Goal: Task Accomplishment & Management: Manage account settings

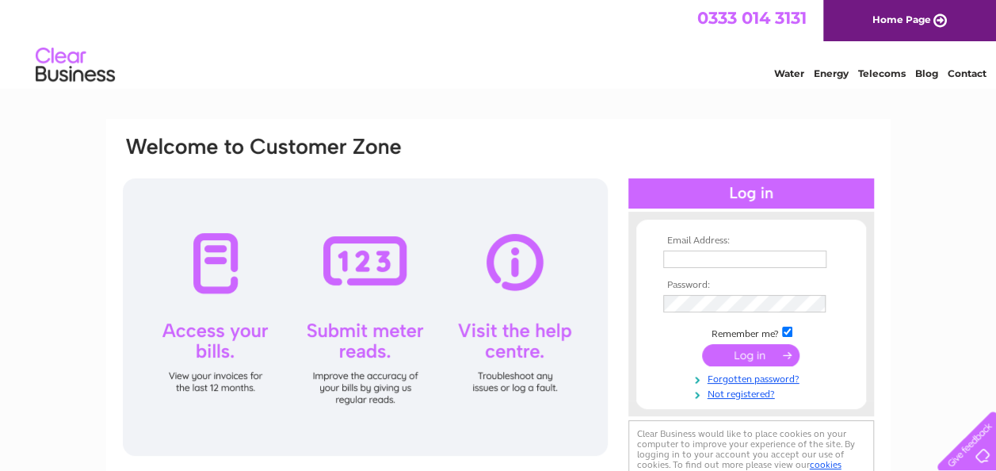
type input "[EMAIL_ADDRESS][DOMAIN_NAME]"
click at [739, 354] on input "submit" at bounding box center [750, 355] width 97 height 22
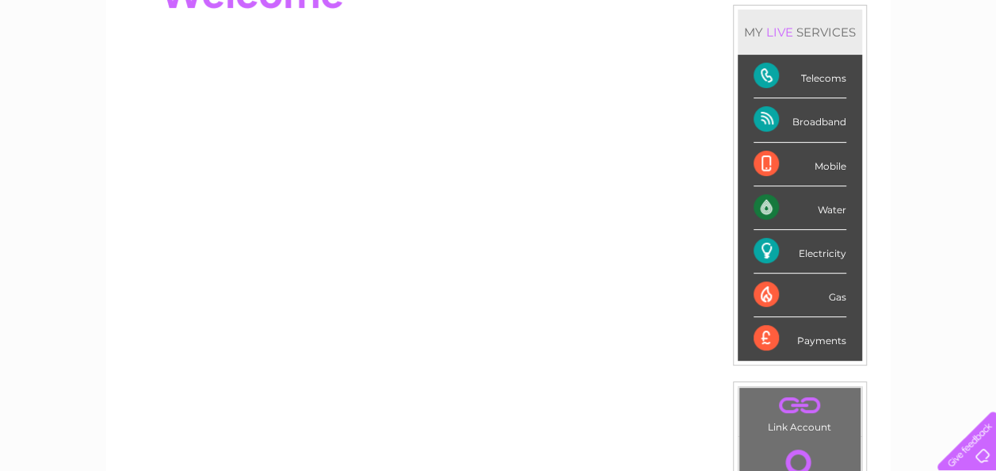
scroll to position [188, 0]
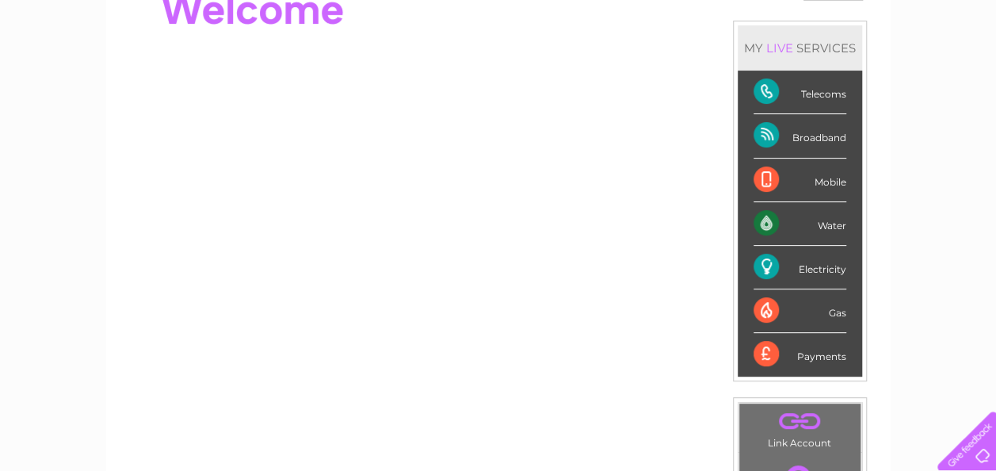
click at [762, 222] on div "Water" at bounding box center [800, 224] width 93 height 44
drag, startPoint x: 762, startPoint y: 222, endPoint x: 769, endPoint y: 217, distance: 8.6
click at [769, 217] on div "Water" at bounding box center [800, 224] width 93 height 44
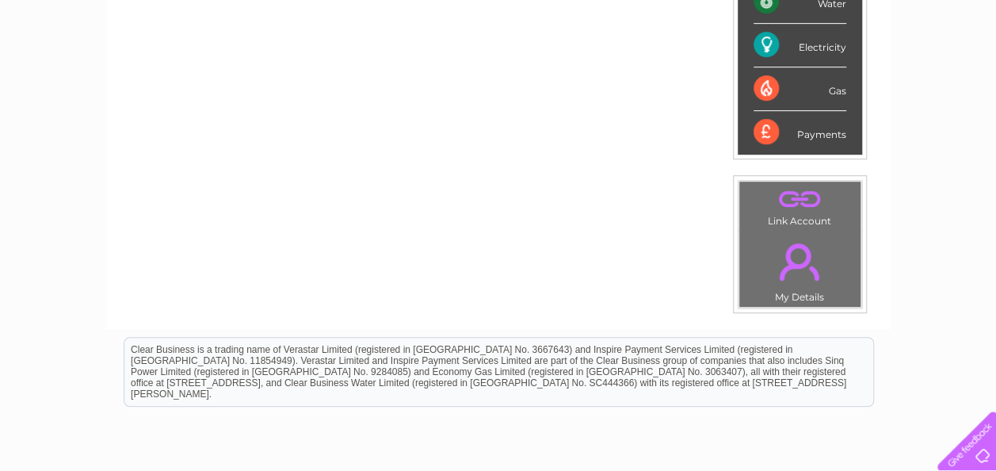
scroll to position [442, 0]
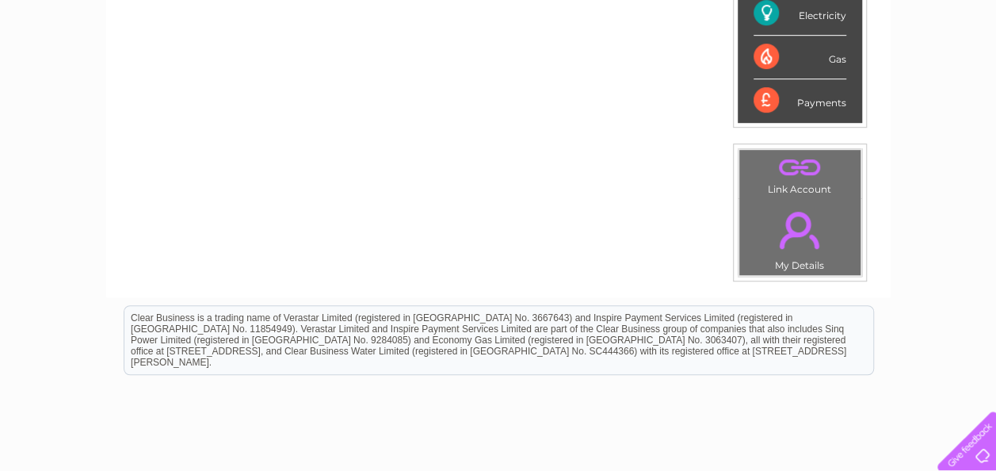
click at [797, 235] on link "." at bounding box center [800, 229] width 113 height 55
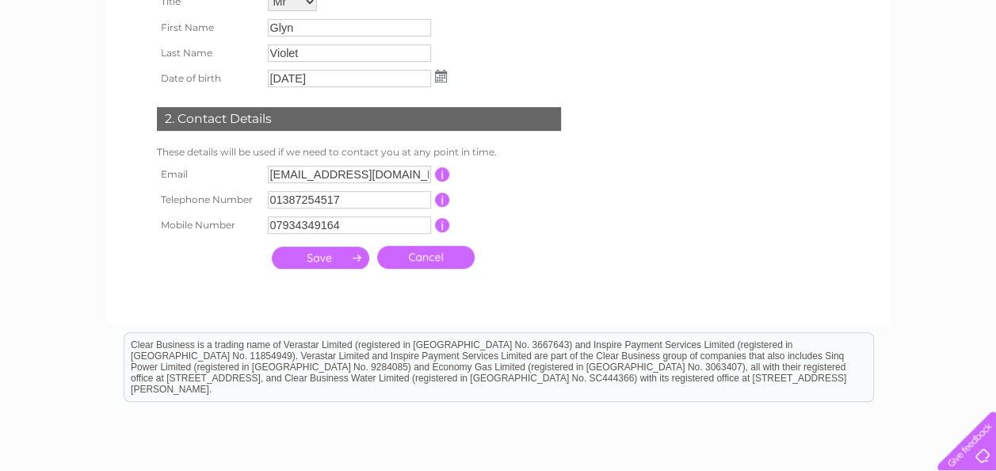
scroll to position [316, 0]
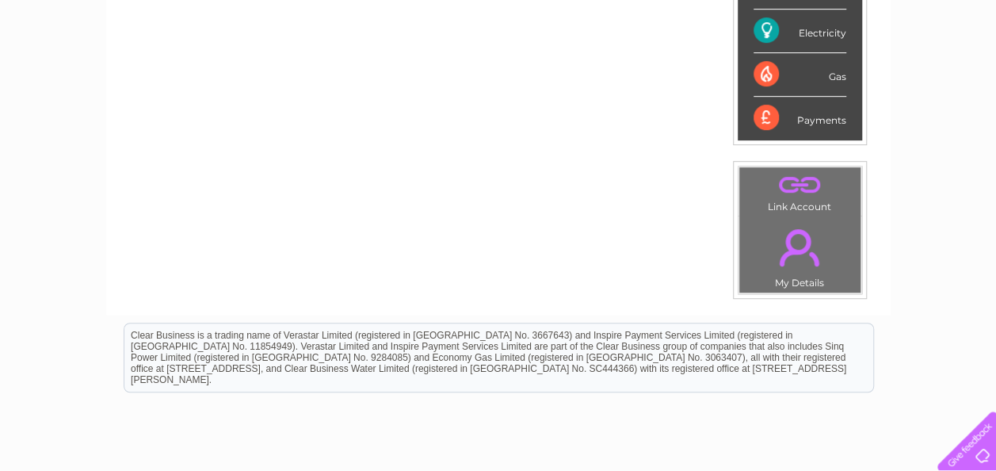
click at [810, 185] on link "." at bounding box center [800, 185] width 113 height 28
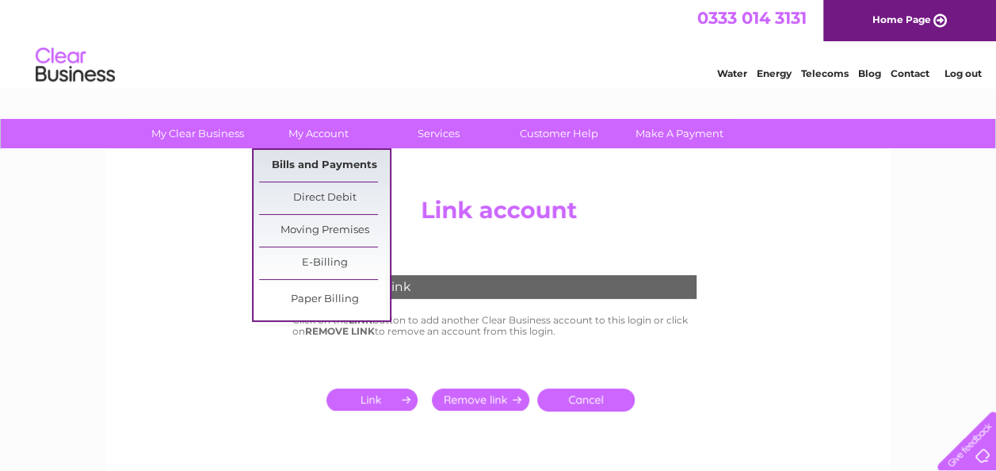
click at [331, 169] on link "Bills and Payments" at bounding box center [324, 166] width 131 height 32
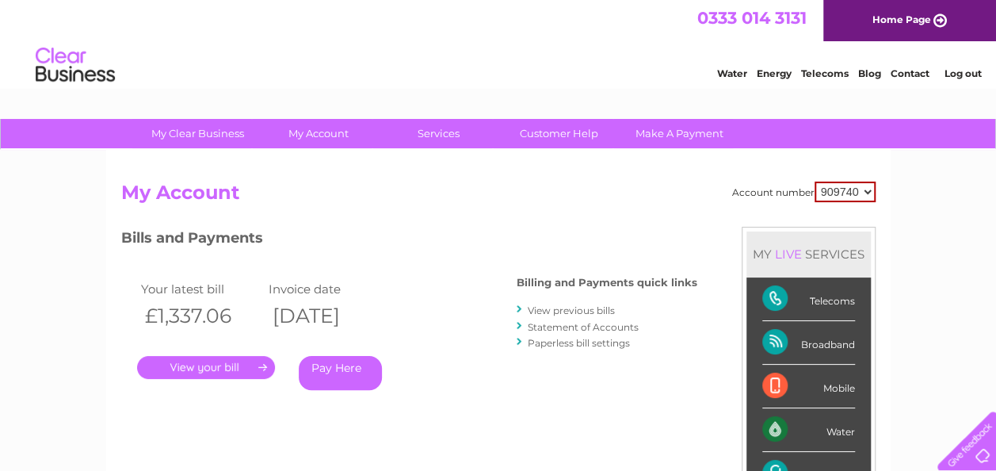
click at [187, 373] on link "." at bounding box center [206, 367] width 138 height 23
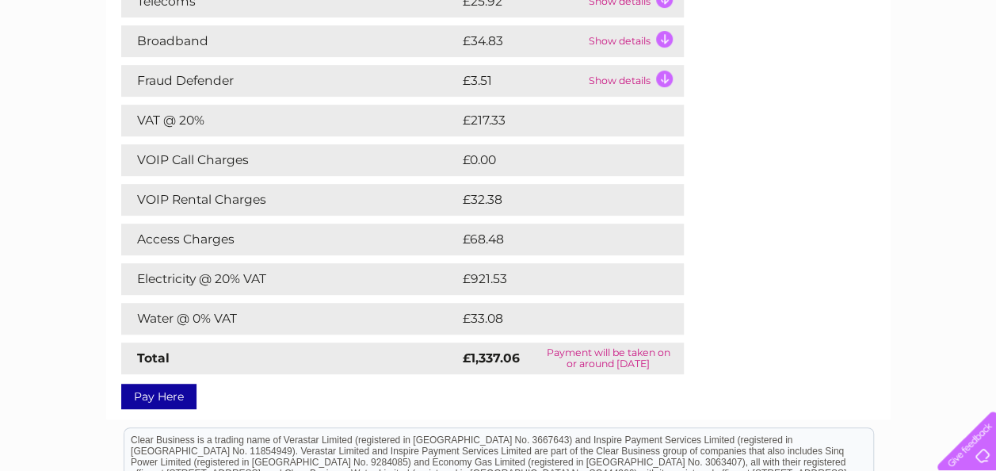
scroll to position [317, 0]
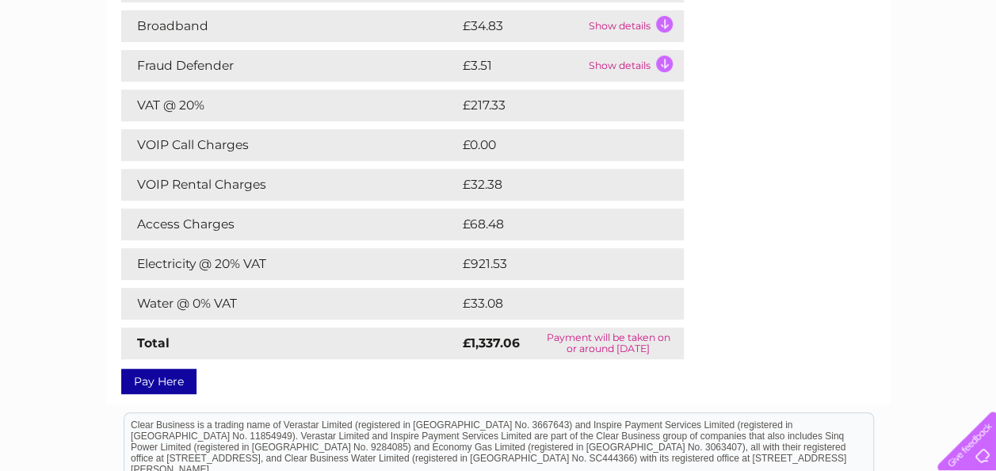
click at [156, 301] on td "Water @ 0% VAT" at bounding box center [290, 304] width 338 height 32
click at [939, 292] on div "My Clear Business Login Details My Details My Preferences Link Account My Accou…" at bounding box center [498, 239] width 996 height 874
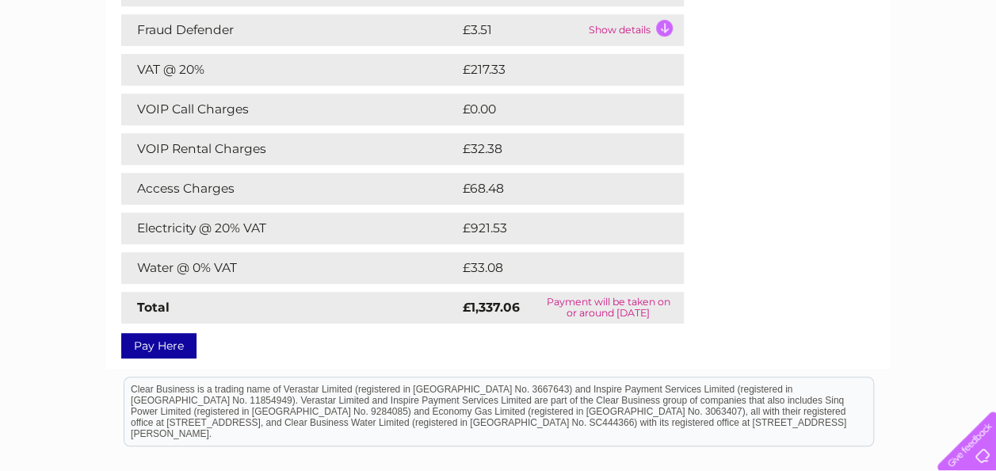
scroll to position [236, 0]
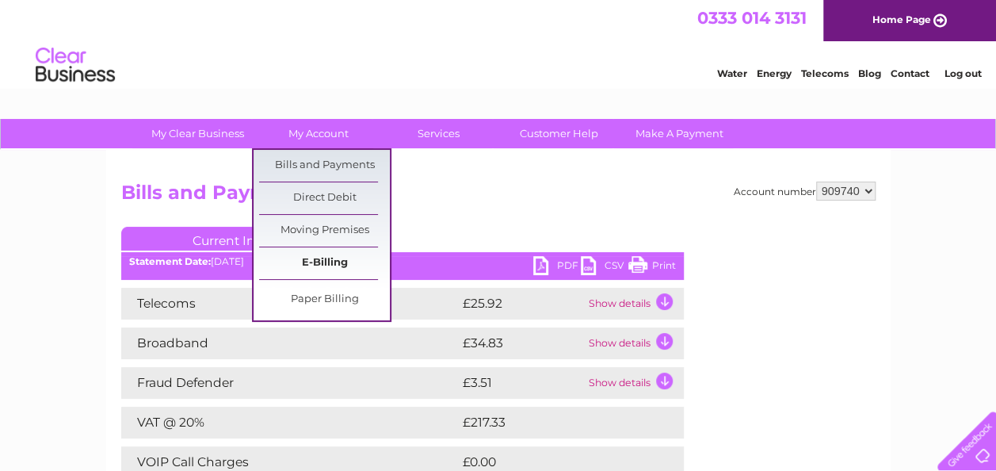
click at [342, 259] on link "E-Billing" at bounding box center [324, 263] width 131 height 32
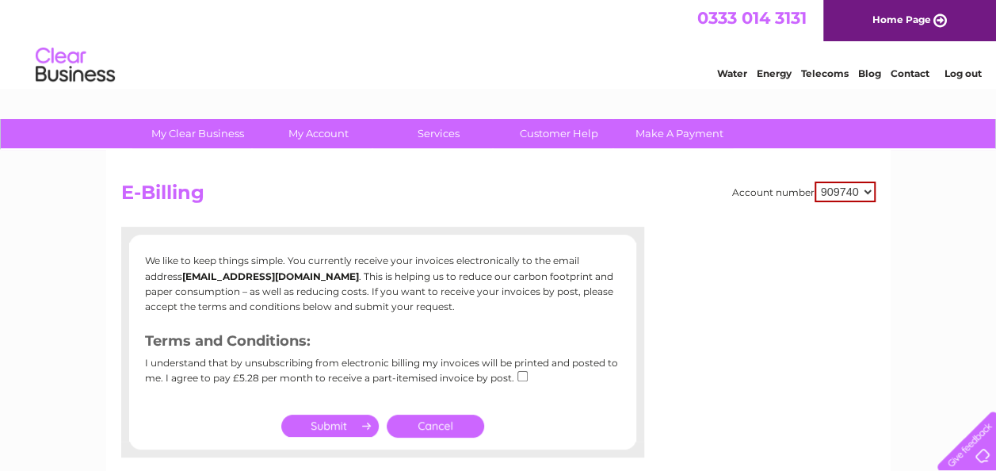
click at [419, 431] on link "Cancel" at bounding box center [435, 426] width 97 height 23
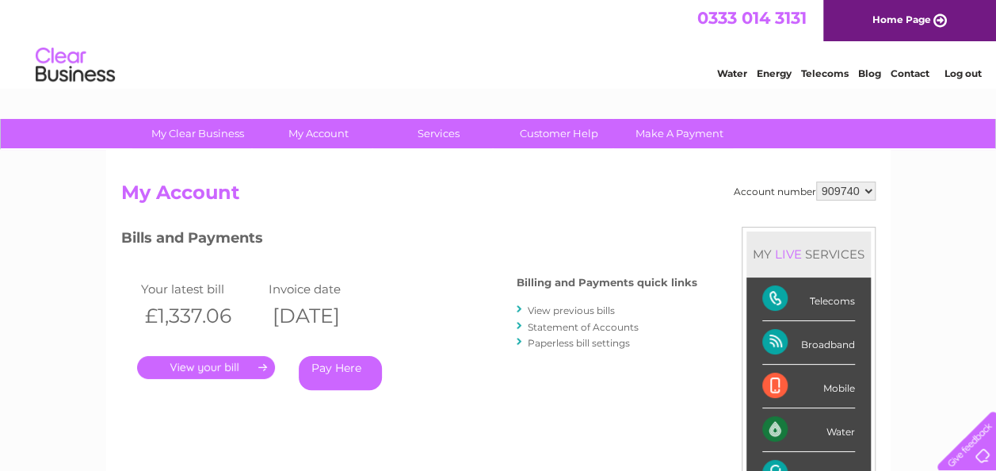
click at [551, 309] on link "View previous bills" at bounding box center [571, 310] width 87 height 12
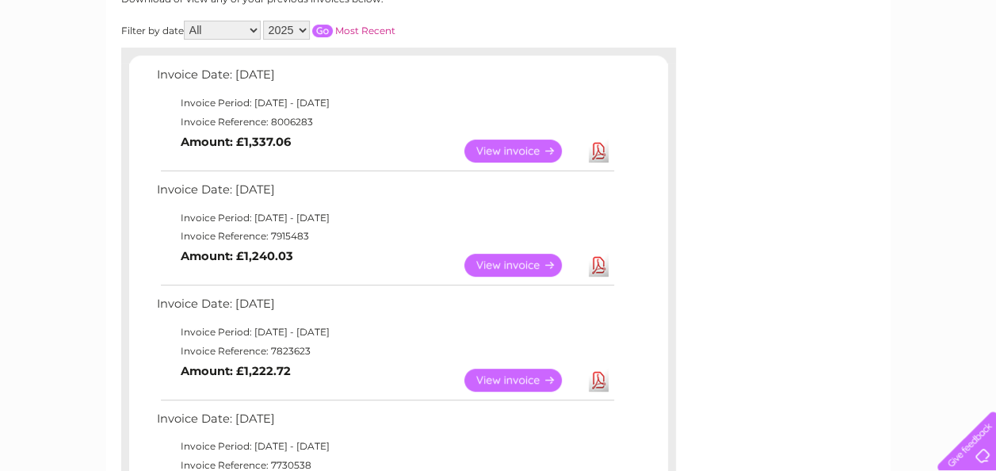
scroll to position [243, 0]
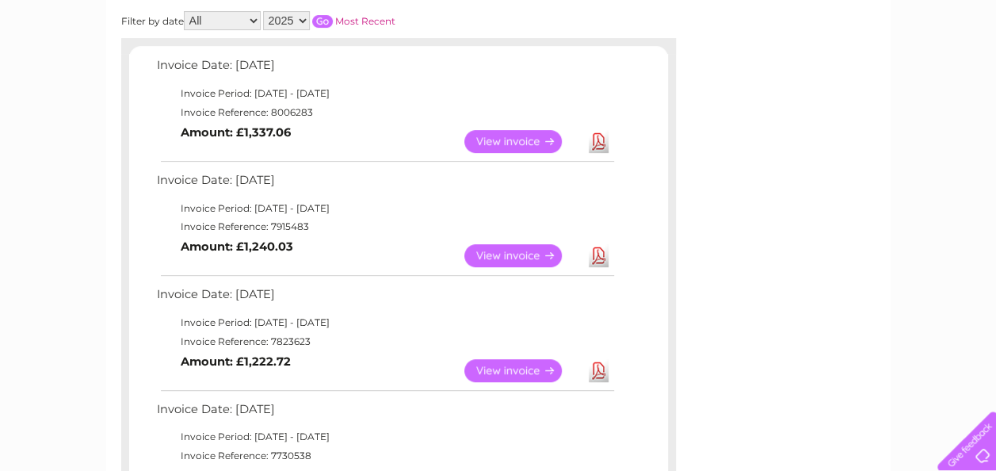
click at [523, 255] on link "View" at bounding box center [523, 255] width 117 height 23
